Goal: Information Seeking & Learning: Learn about a topic

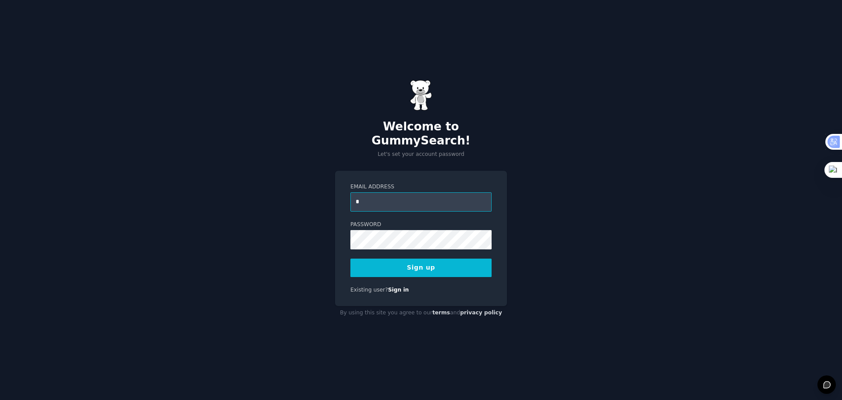
type input "**********"
click at [380, 264] on button "Sign up" at bounding box center [420, 267] width 141 height 18
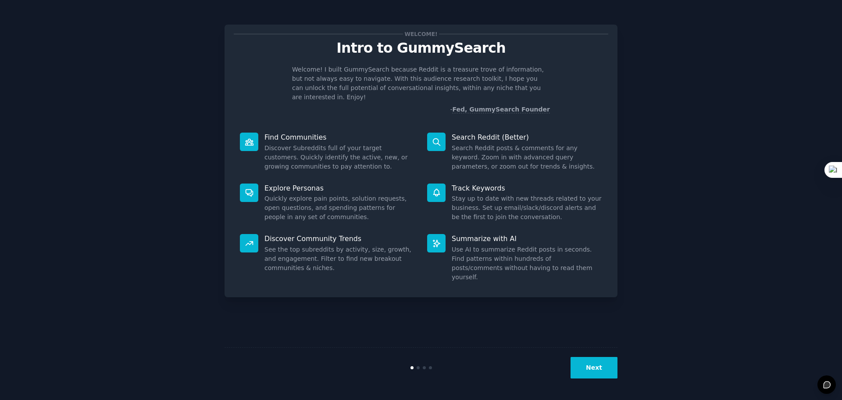
click at [597, 366] on button "Next" at bounding box center [594, 367] width 47 height 21
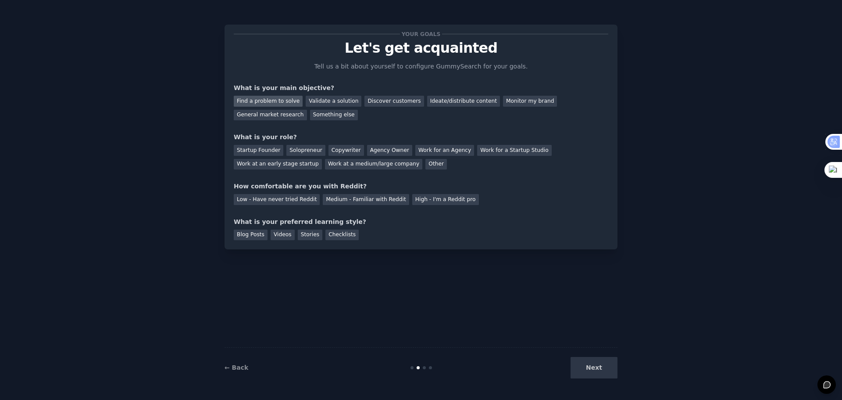
click at [261, 105] on div "Find a problem to solve" at bounding box center [268, 101] width 69 height 11
click at [425, 162] on div "Other" at bounding box center [435, 164] width 21 height 11
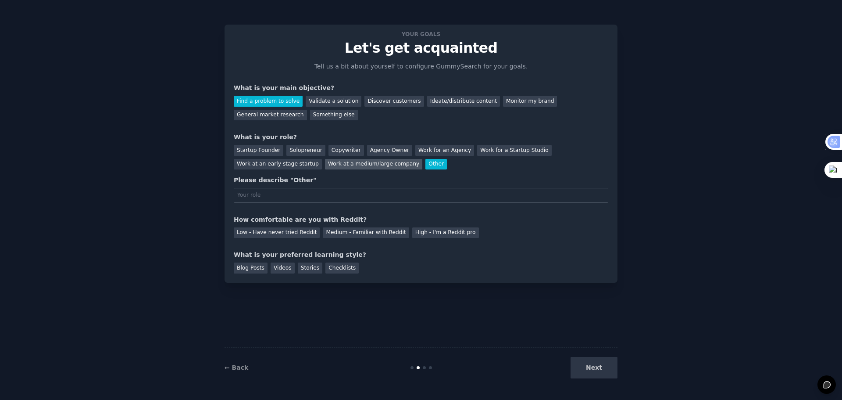
click at [325, 165] on div "Work at a medium/large company" at bounding box center [373, 164] width 97 height 11
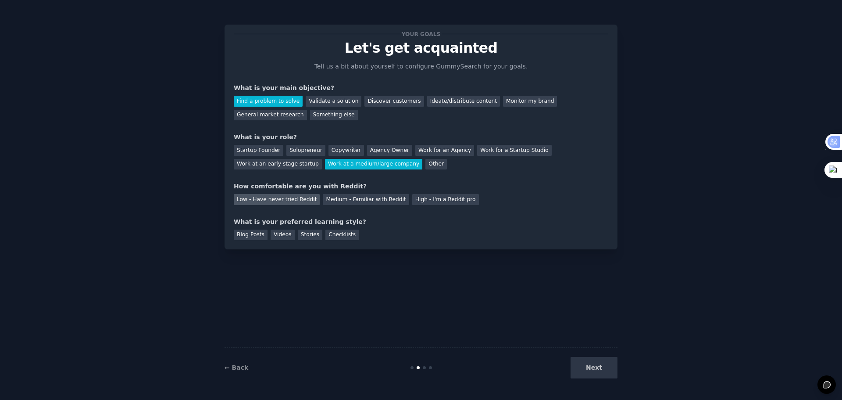
click at [281, 200] on div "Low - Have never tried Reddit" at bounding box center [277, 199] width 86 height 11
click at [298, 231] on div "Stories" at bounding box center [310, 234] width 25 height 11
click at [586, 365] on button "Next" at bounding box center [594, 367] width 47 height 21
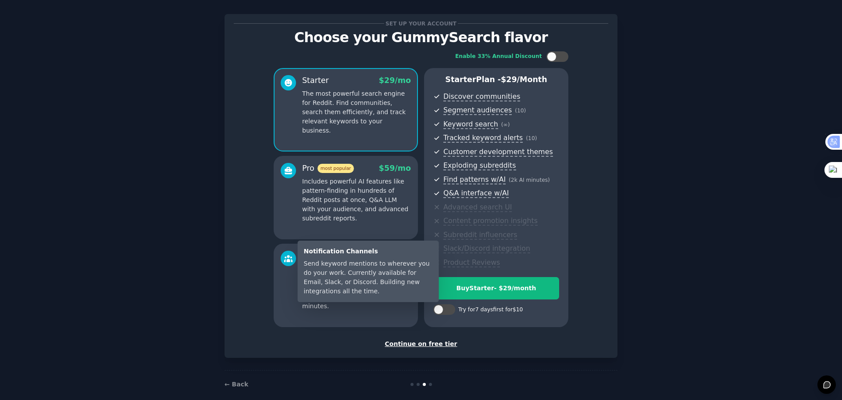
scroll to position [21, 0]
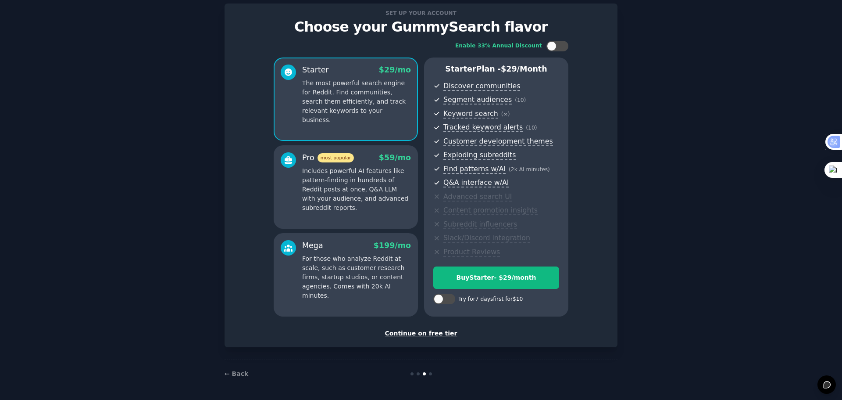
click at [431, 334] on div "Continue on free tier" at bounding box center [421, 333] width 375 height 9
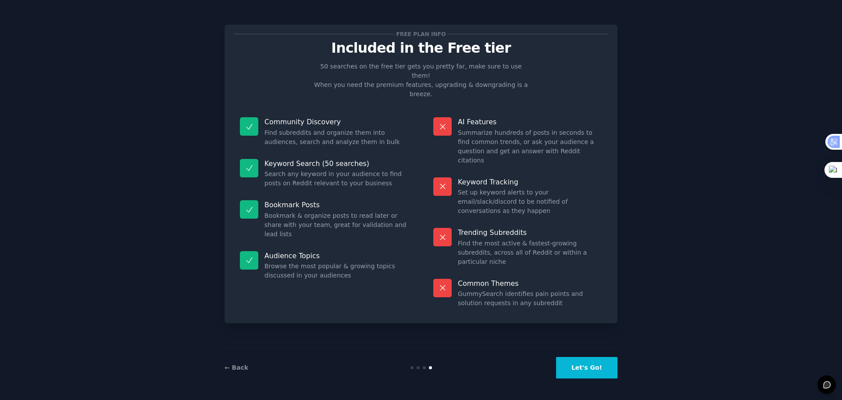
click at [593, 361] on button "Let's Go!" at bounding box center [586, 367] width 61 height 21
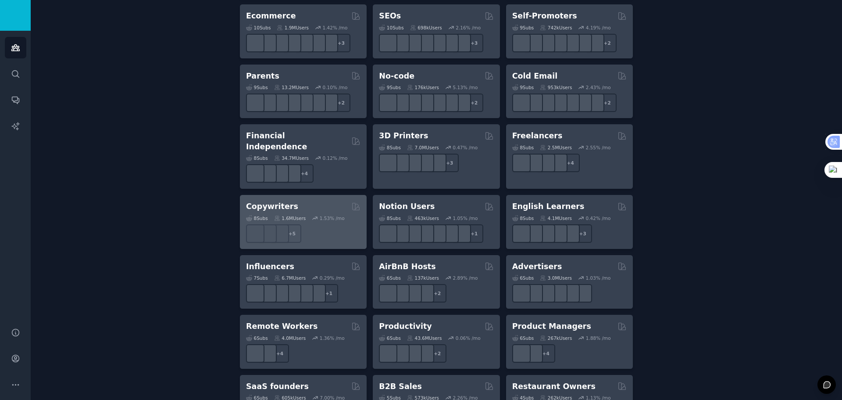
scroll to position [526, 0]
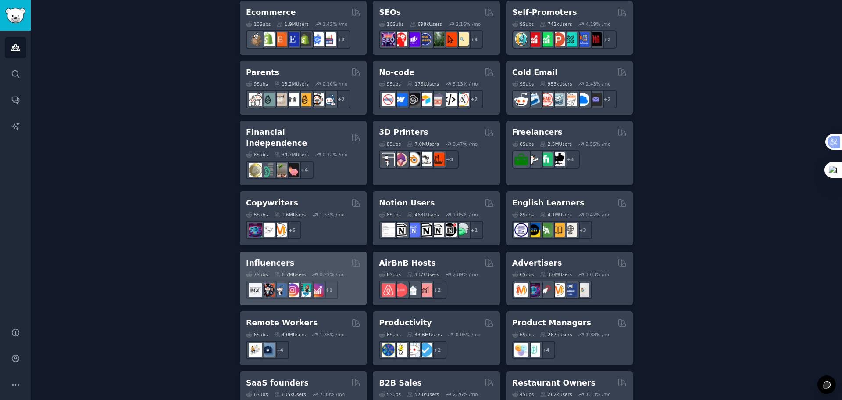
click at [272, 257] on h2 "Influencers" at bounding box center [270, 262] width 48 height 11
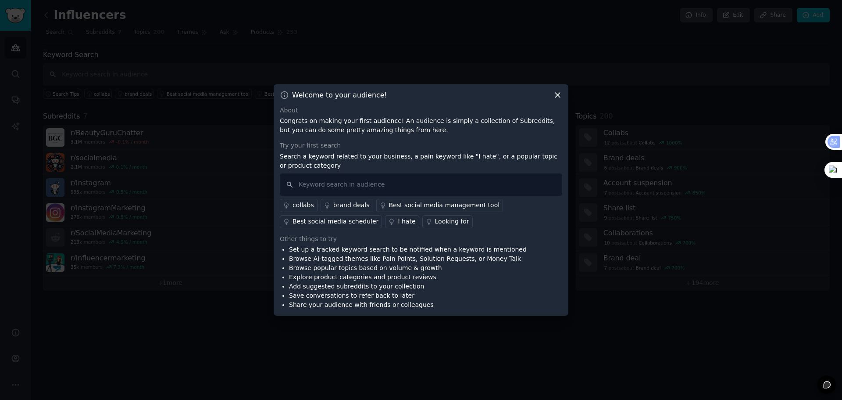
click at [550, 96] on div "Welcome to your audience!" at bounding box center [421, 94] width 282 height 9
click at [557, 91] on icon at bounding box center [557, 94] width 9 height 9
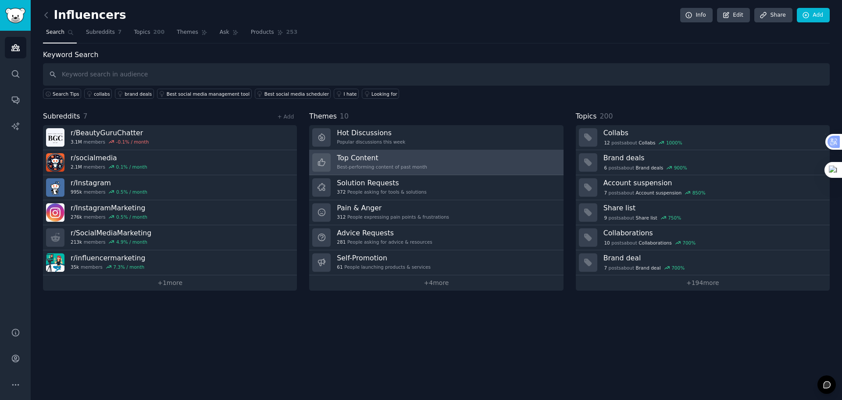
click at [354, 164] on div "Best-performing content of past month" at bounding box center [382, 167] width 90 height 6
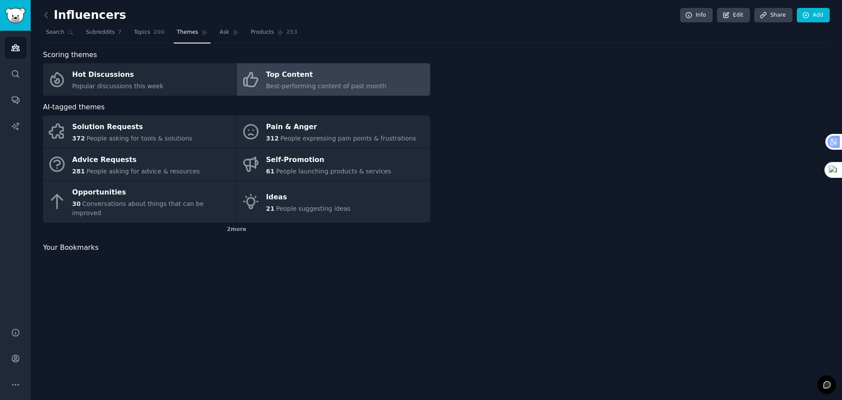
click at [354, 164] on div "Self-Promotion" at bounding box center [328, 160] width 125 height 14
